Goal: Information Seeking & Learning: Check status

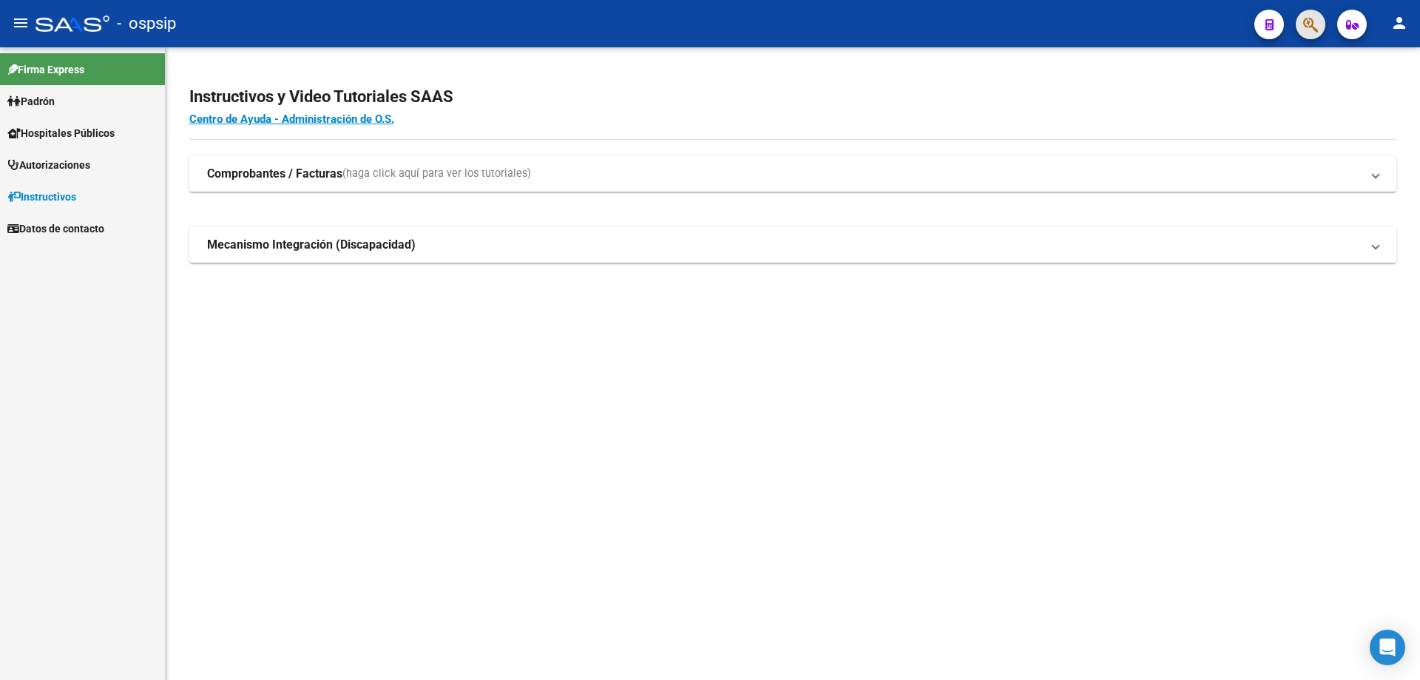
click at [1301, 18] on button "button" at bounding box center [1311, 25] width 30 height 30
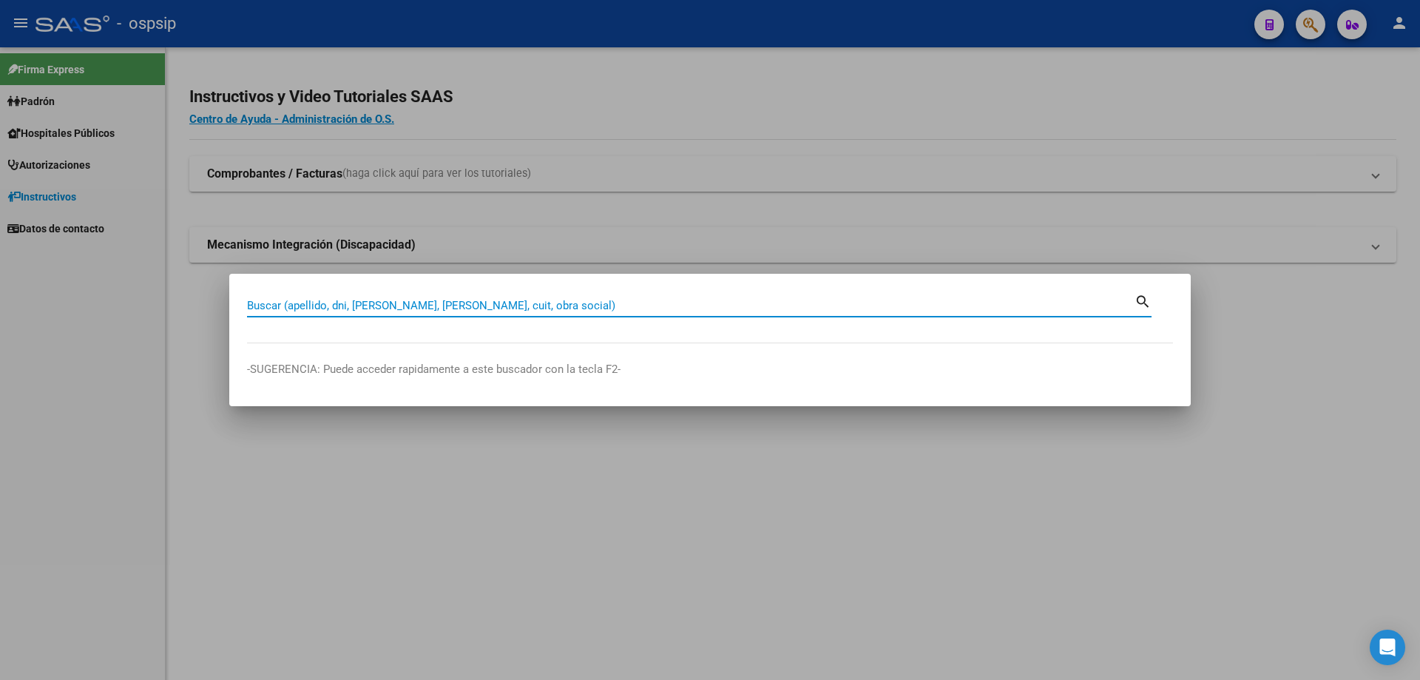
click at [844, 300] on input "Buscar (apellido, dni, [PERSON_NAME], [PERSON_NAME], cuit, obra social)" at bounding box center [690, 305] width 887 height 13
click at [845, 302] on input "Buscar (apellido, dni, [PERSON_NAME], [PERSON_NAME], cuit, obra social)" at bounding box center [690, 305] width 887 height 13
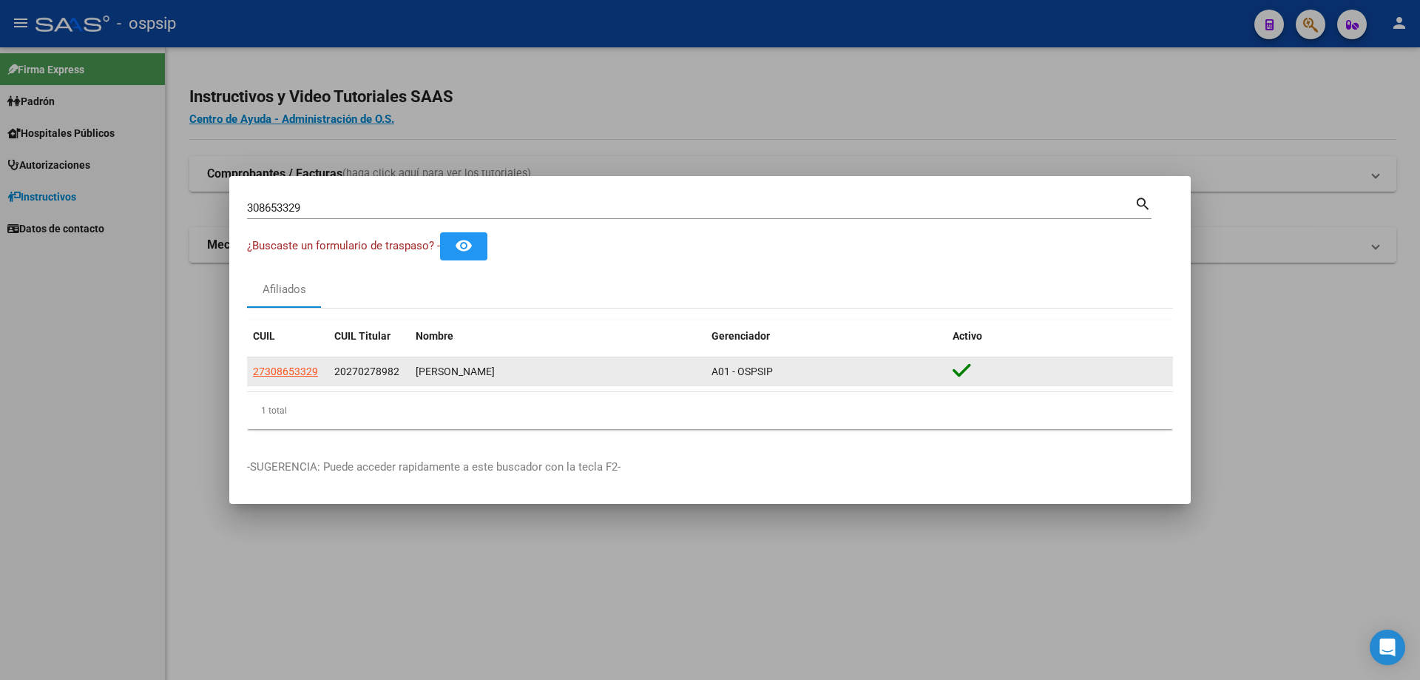
click at [492, 372] on div "[PERSON_NAME]" at bounding box center [558, 371] width 284 height 17
click at [294, 370] on span "27308653329" at bounding box center [285, 371] width 65 height 12
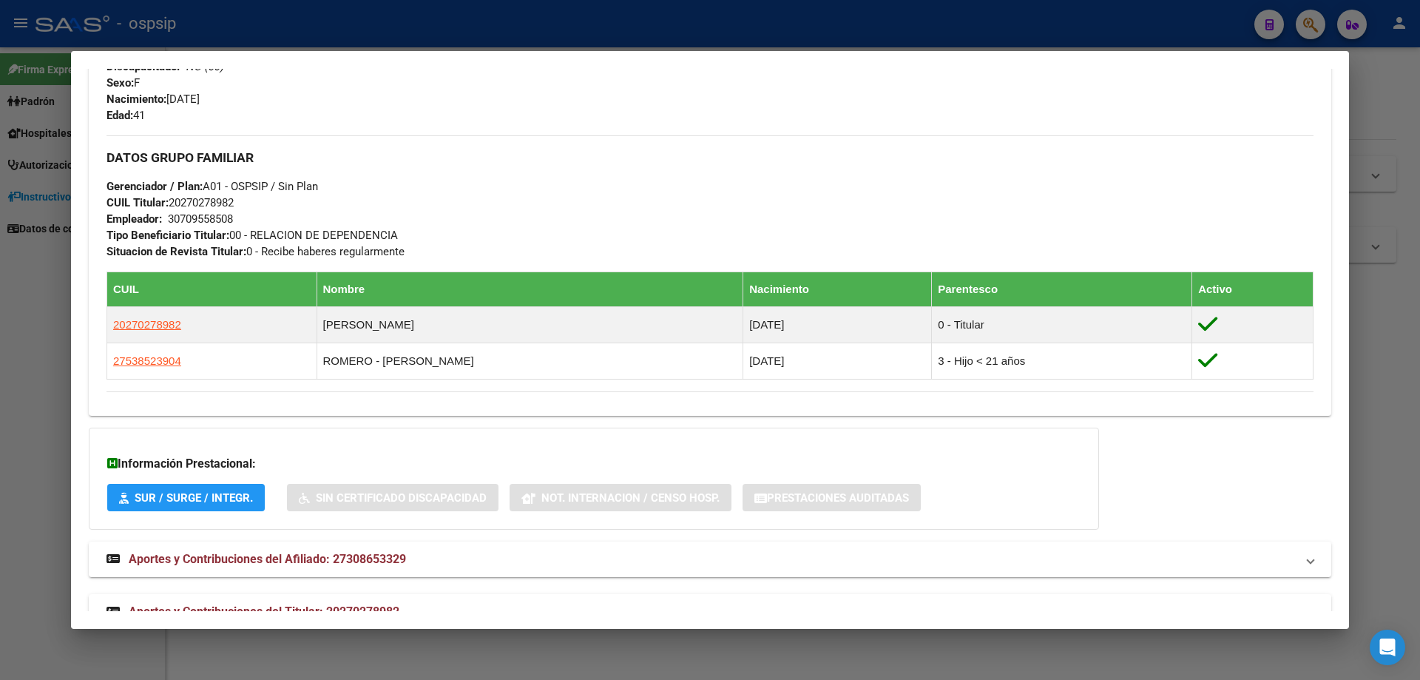
scroll to position [648, 0]
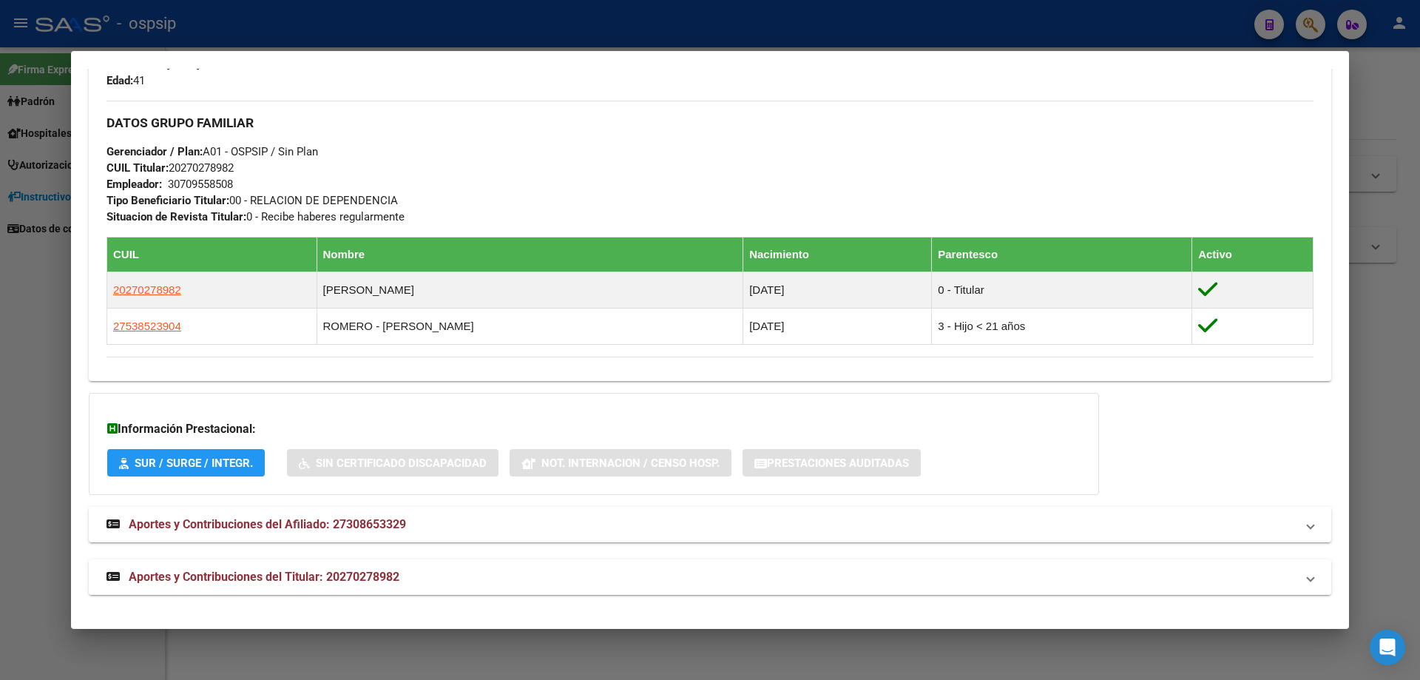
click at [279, 578] on span "Aportes y Contribuciones del Titular: 20270278982" at bounding box center [264, 576] width 271 height 14
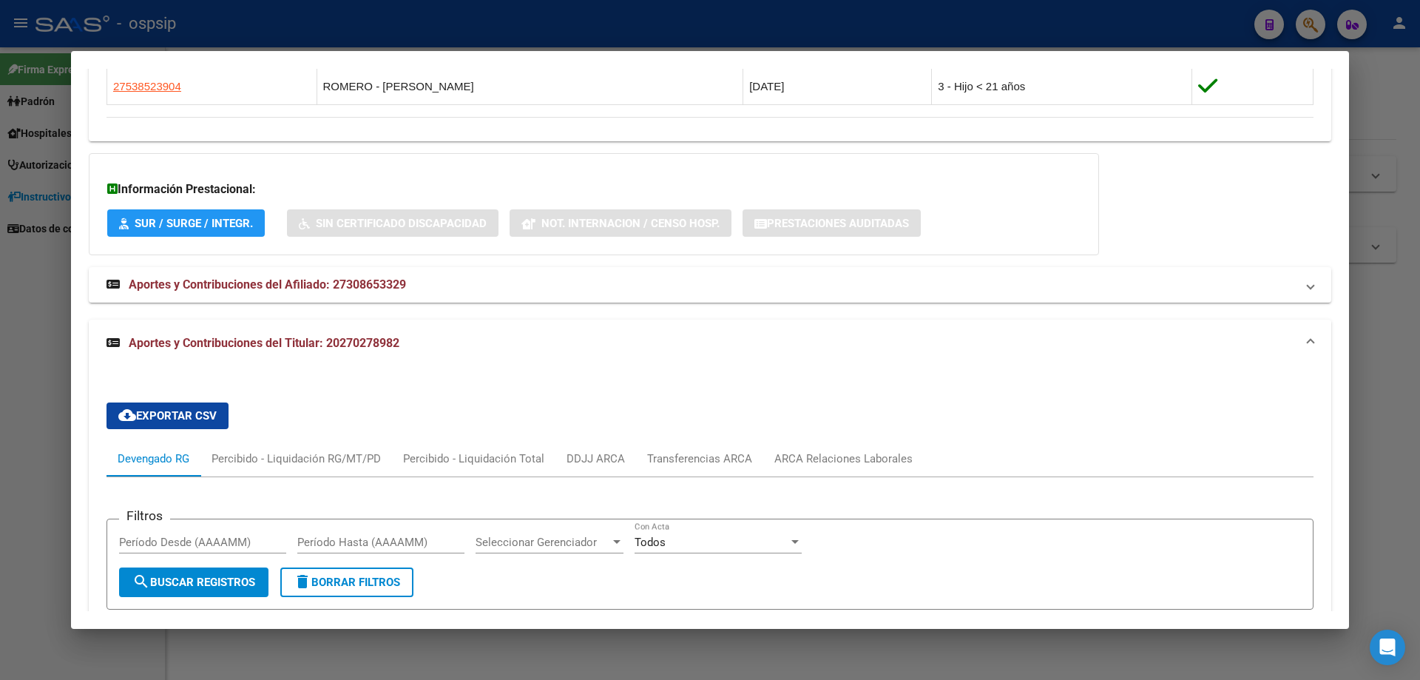
scroll to position [1183, 0]
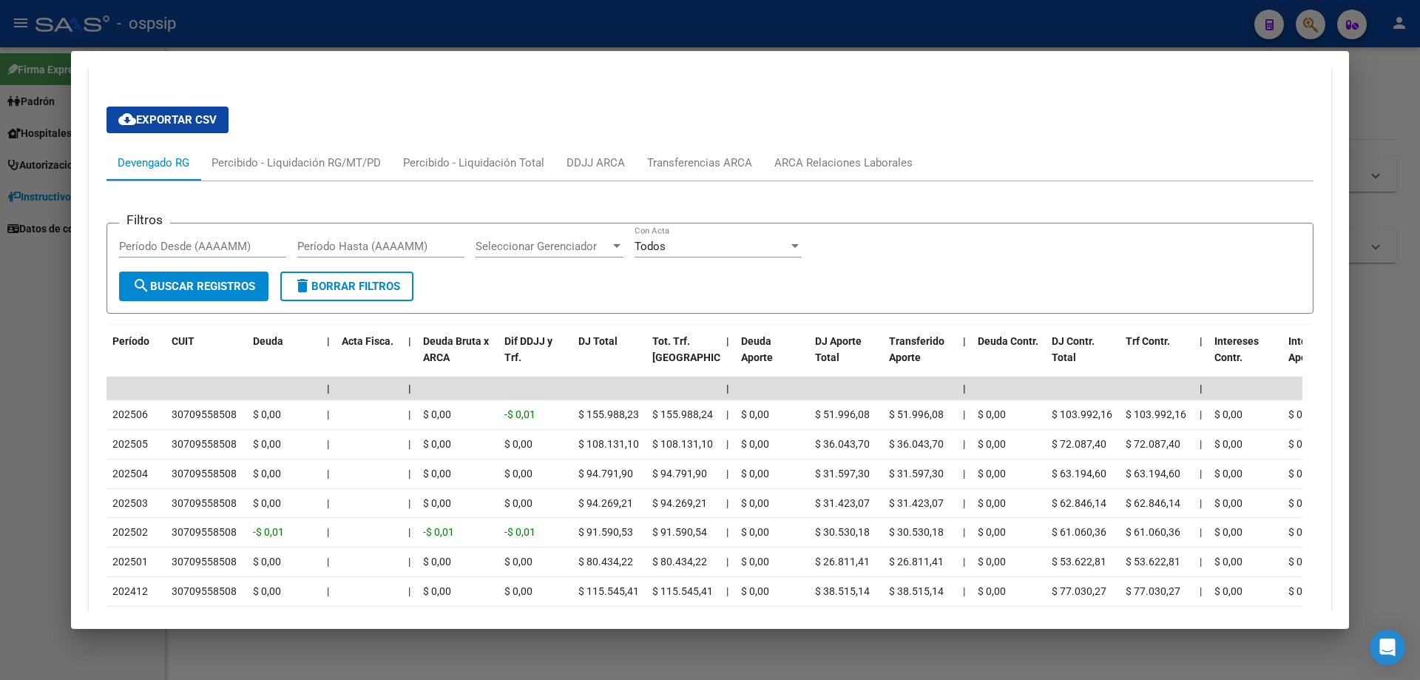
click at [660, 668] on div at bounding box center [710, 340] width 1420 height 680
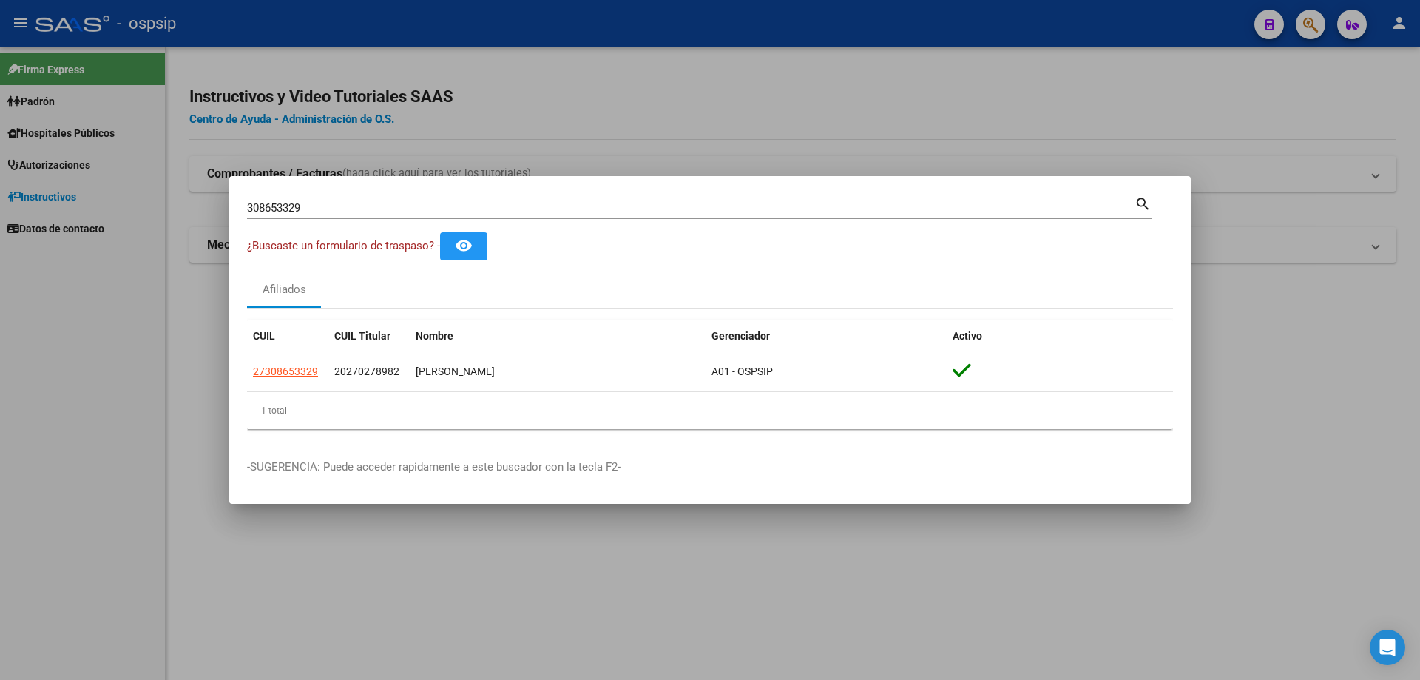
click at [313, 200] on div "308653329 Buscar (apellido, dni, [PERSON_NAME], [PERSON_NAME], cuit, obra socia…" at bounding box center [690, 208] width 887 height 22
click at [317, 205] on input "308653329" at bounding box center [690, 207] width 887 height 13
type input "3"
type input "16623480"
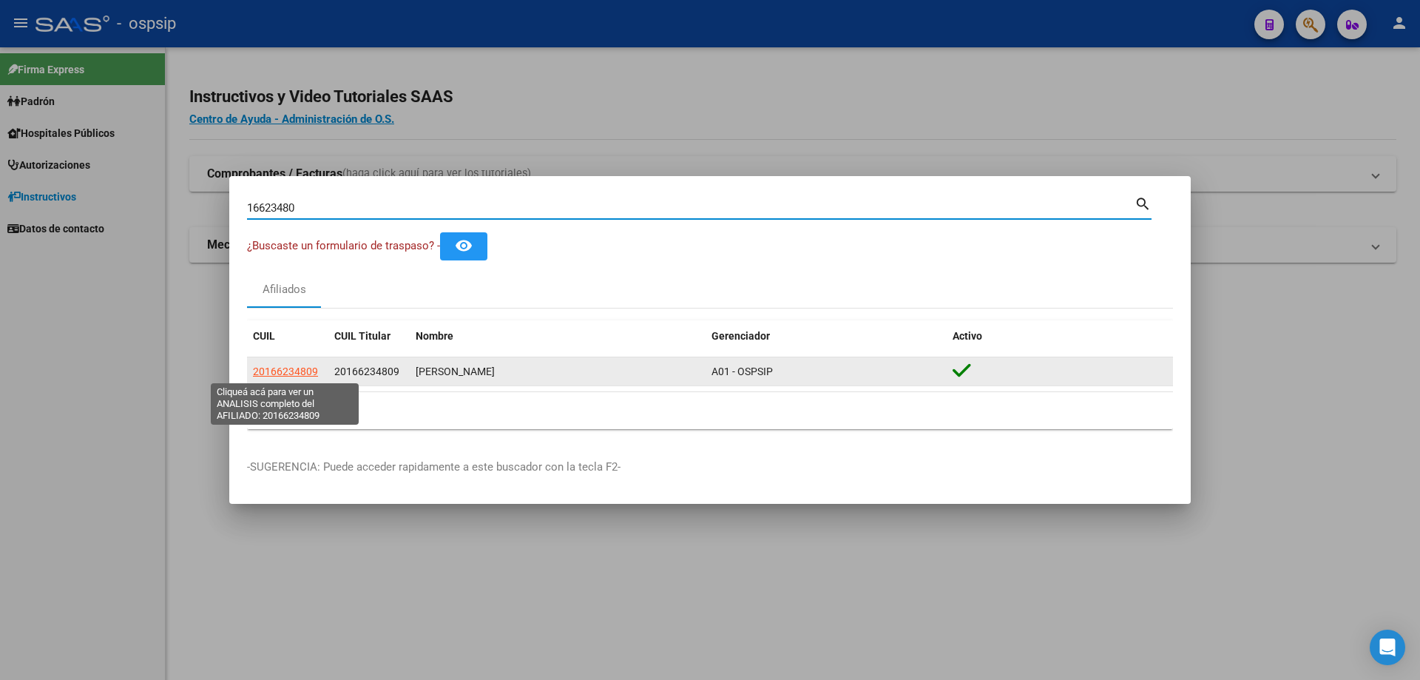
click at [303, 372] on span "20166234809" at bounding box center [285, 371] width 65 height 12
type textarea "20166234809"
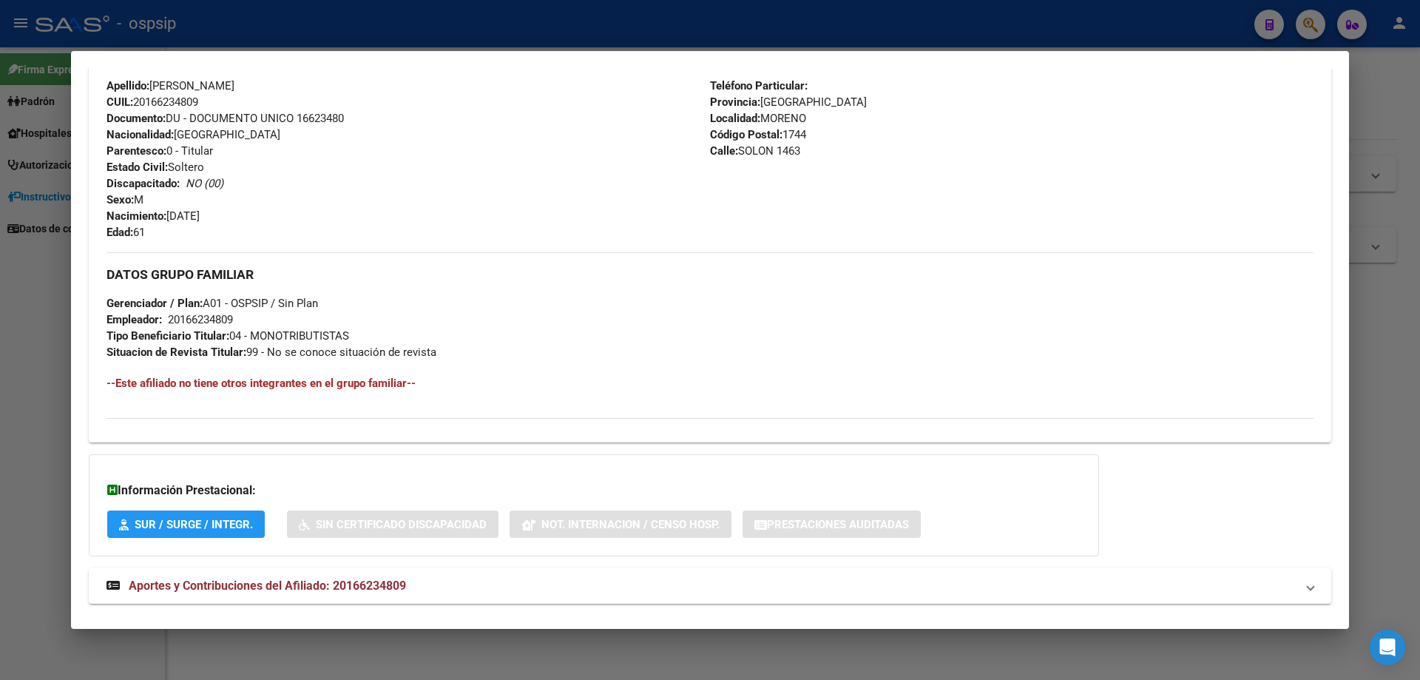
scroll to position [550, 0]
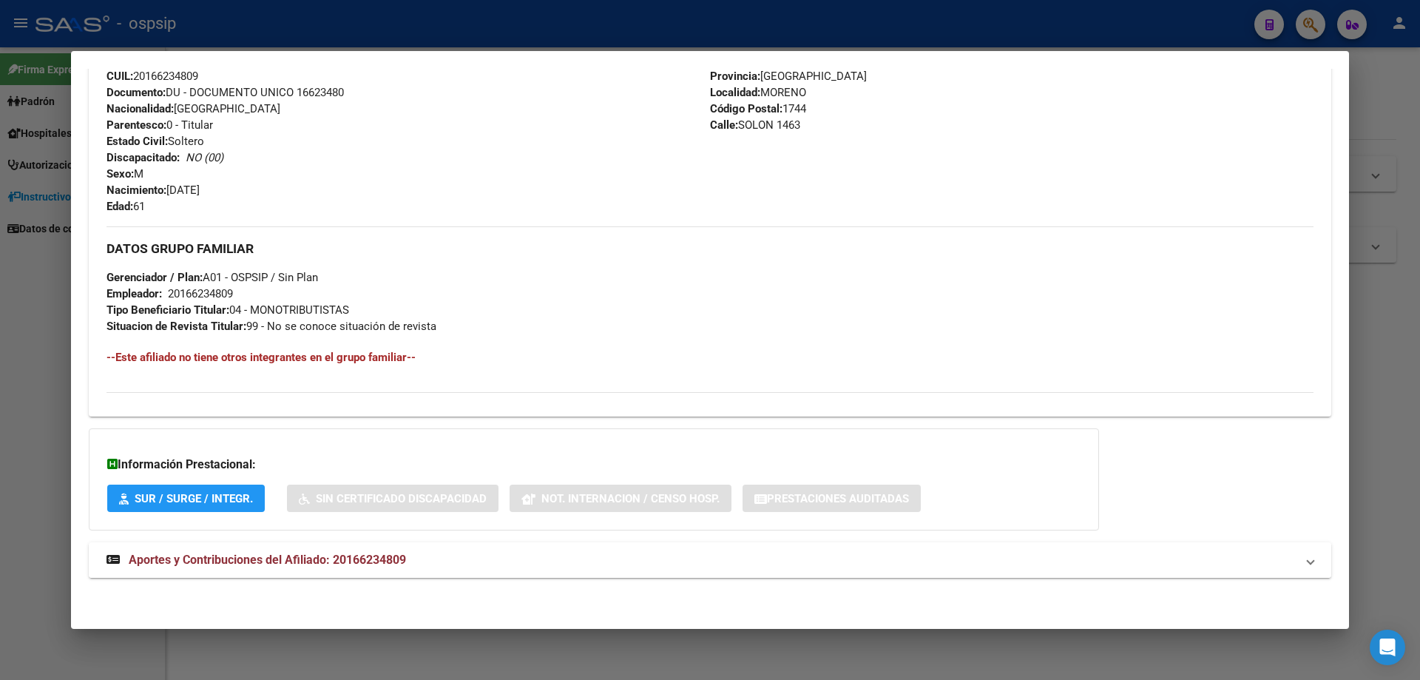
click at [300, 558] on span "Aportes y Contribuciones del Afiliado: 20166234809" at bounding box center [267, 559] width 277 height 14
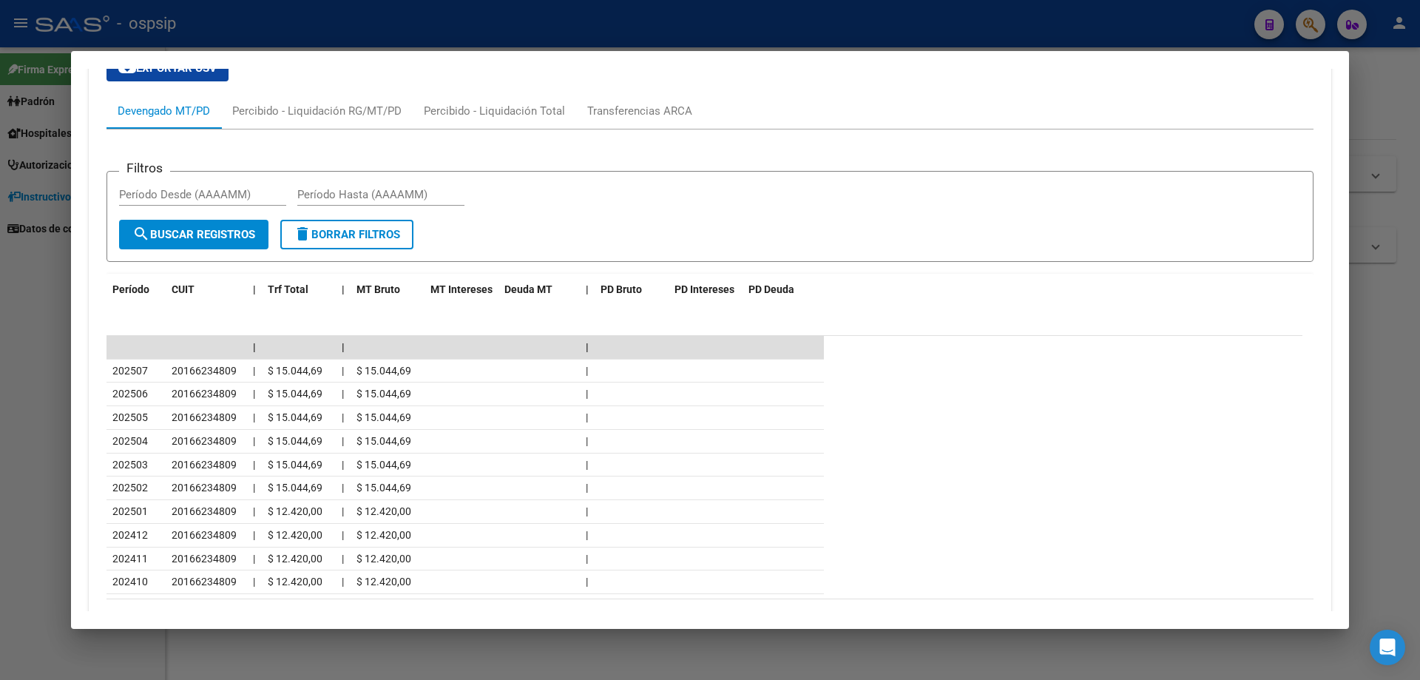
scroll to position [1140, 0]
